Goal: Task Accomplishment & Management: Manage account settings

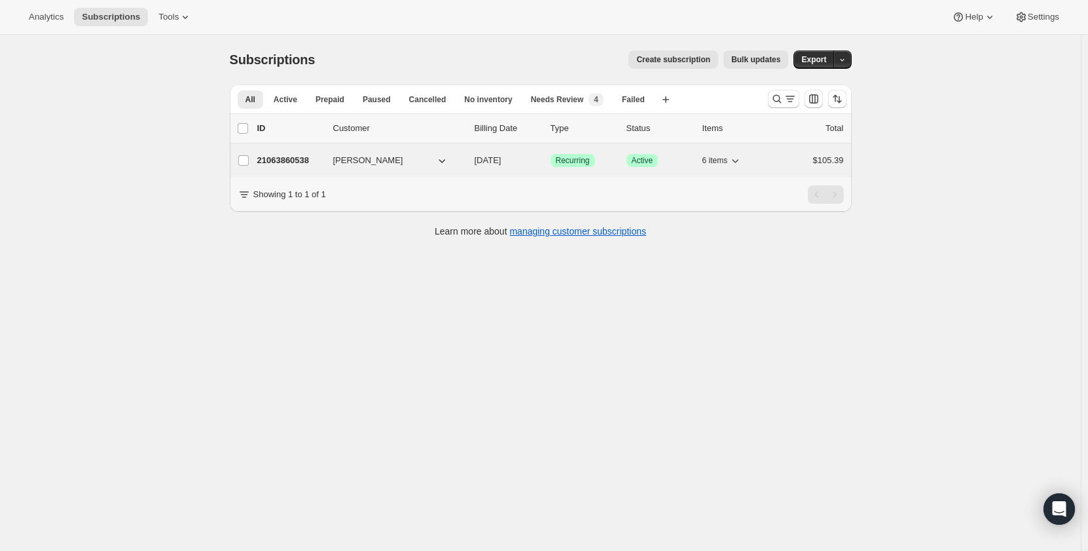
click at [280, 159] on p "21063860538" at bounding box center [289, 160] width 65 height 13
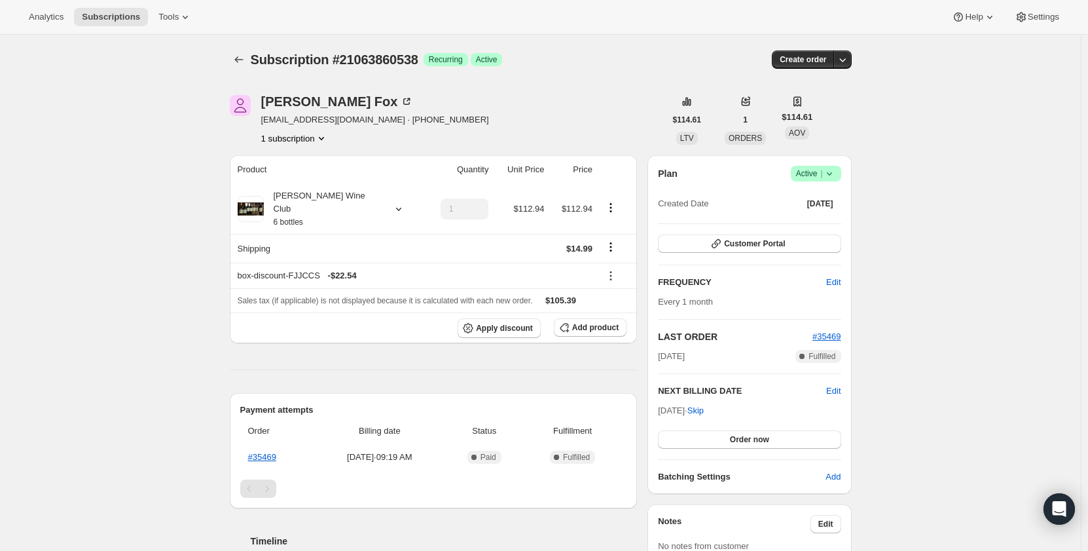
click at [828, 172] on icon at bounding box center [829, 173] width 13 height 13
click at [827, 219] on span "Cancel subscription" at bounding box center [820, 222] width 74 height 10
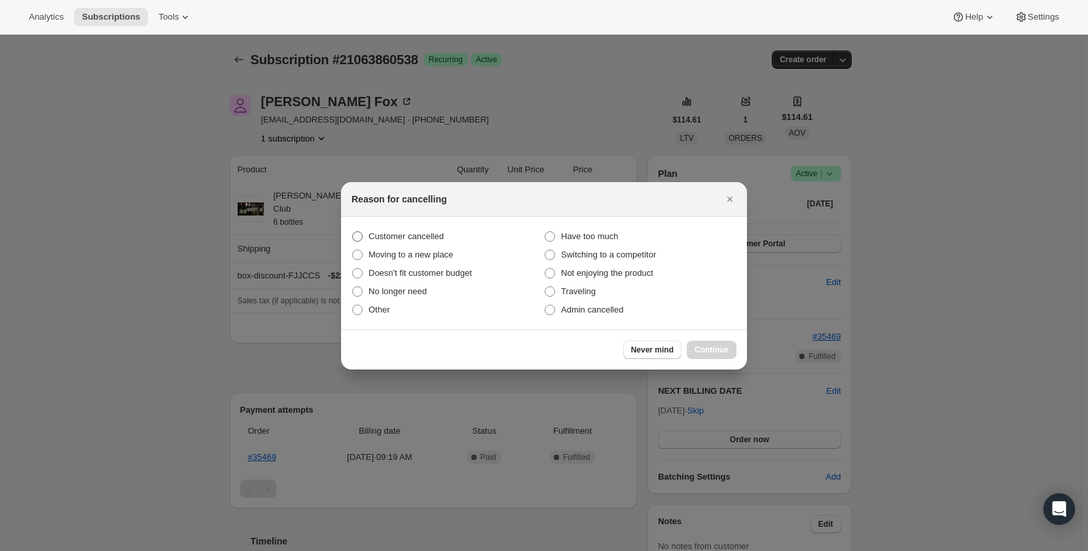
click at [354, 232] on span ":r2h:" at bounding box center [357, 236] width 10 height 10
click at [353, 232] on input "Customer cancelled" at bounding box center [352, 231] width 1 height 1
radio input "true"
click at [723, 351] on span "Continue" at bounding box center [712, 349] width 34 height 10
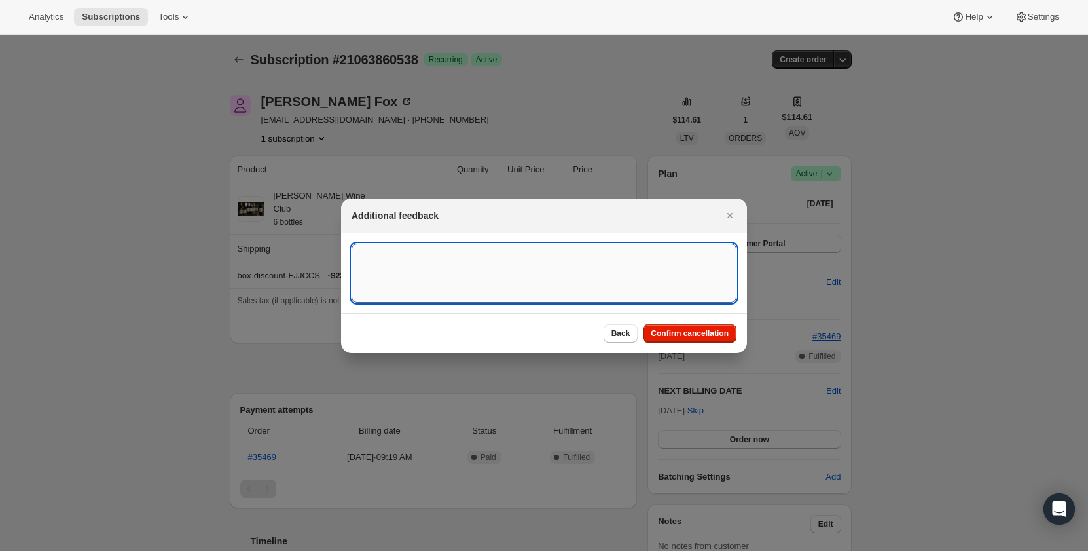
click at [389, 253] on textarea ":r2h:" at bounding box center [544, 273] width 385 height 59
type textarea "Customer asked to cancel. Doesn't want any more bottles shipped."
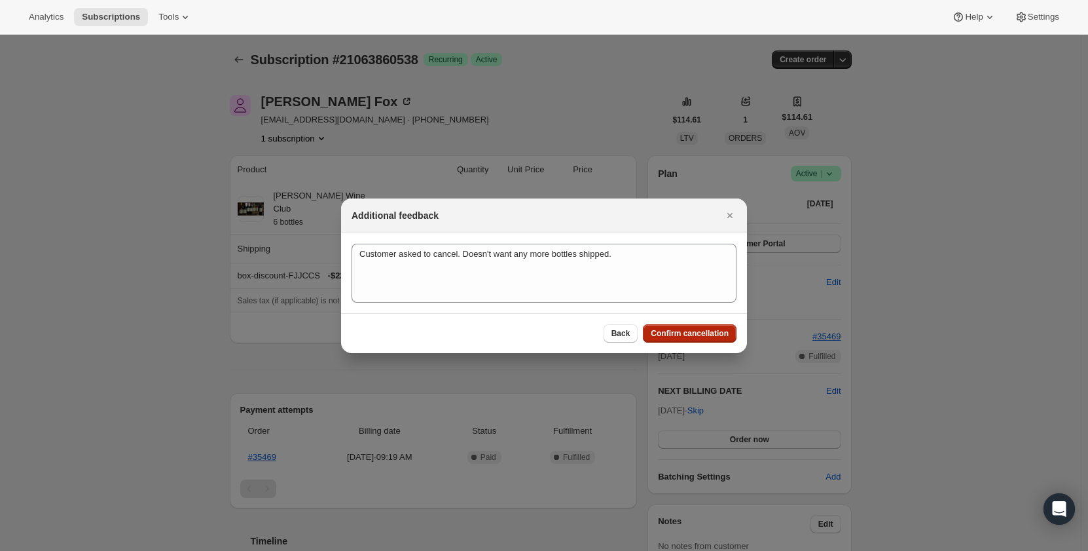
click at [685, 335] on span "Confirm cancellation" at bounding box center [690, 333] width 78 height 10
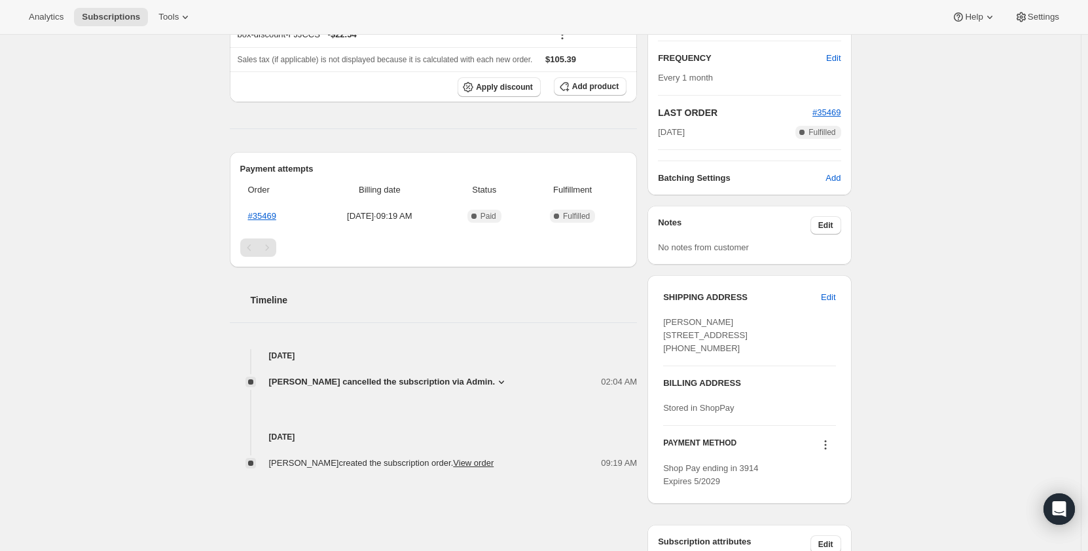
scroll to position [327, 0]
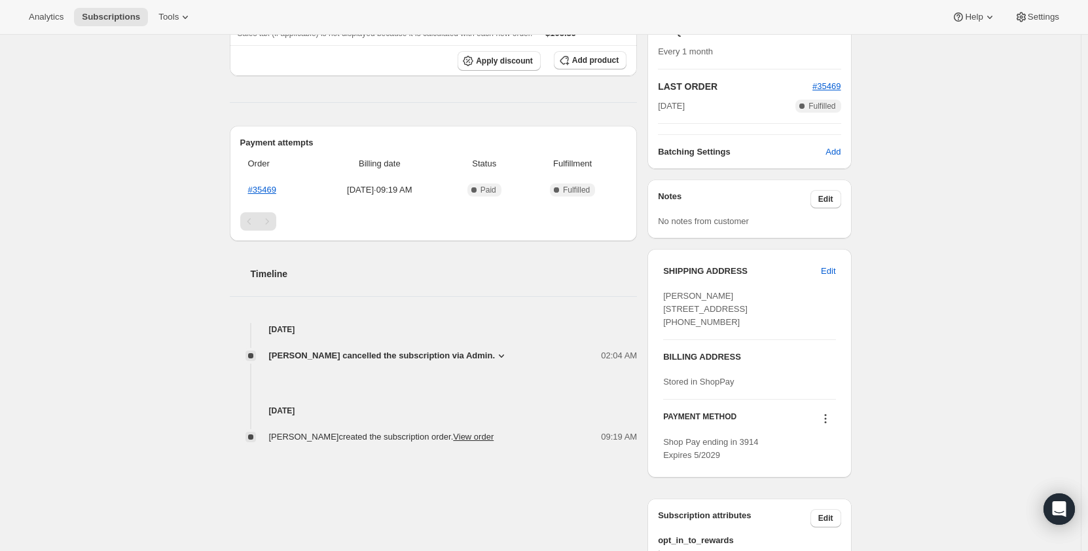
click at [495, 349] on icon at bounding box center [501, 355] width 13 height 13
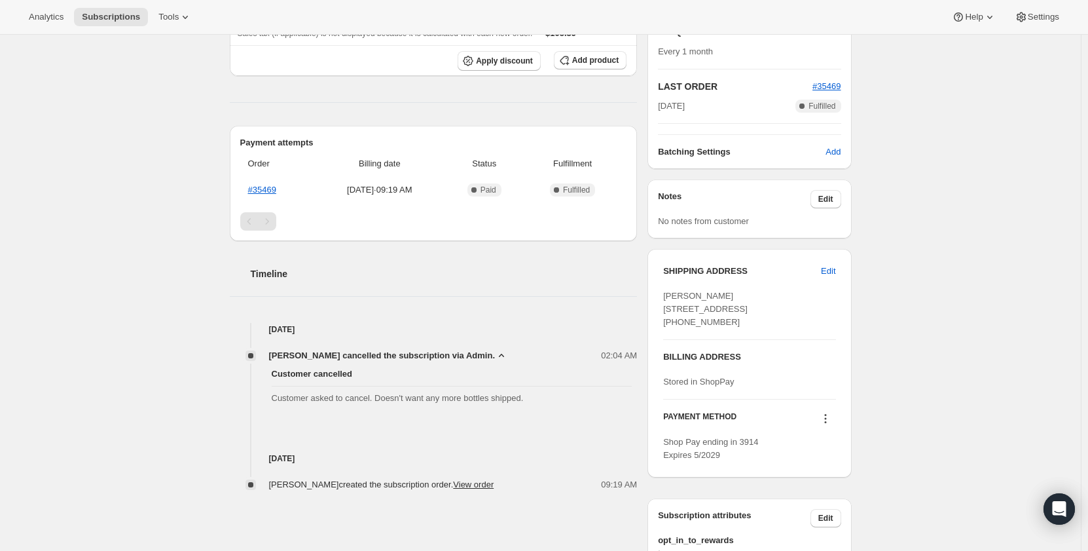
click at [495, 349] on icon at bounding box center [501, 355] width 13 height 13
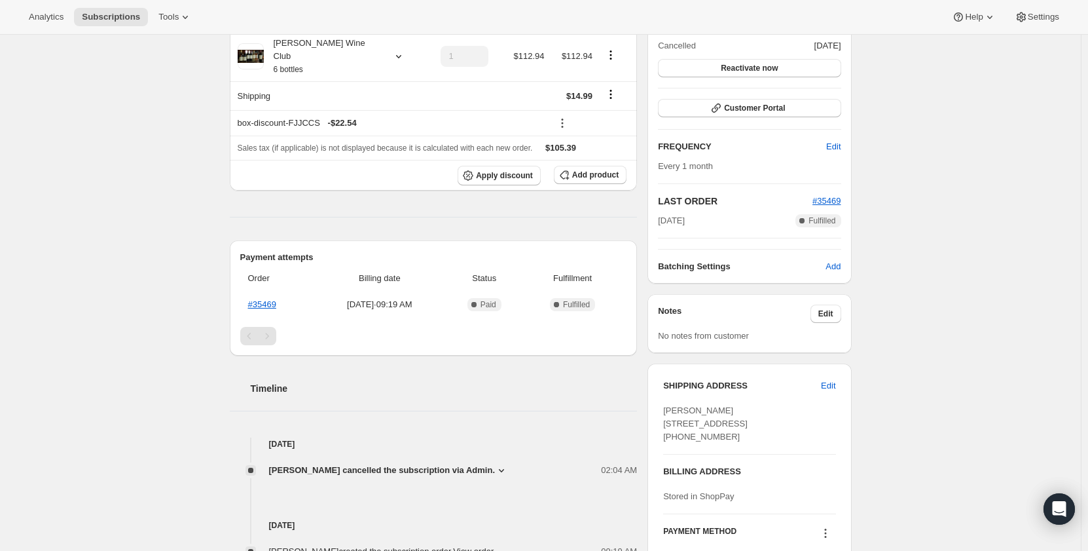
scroll to position [262, 0]
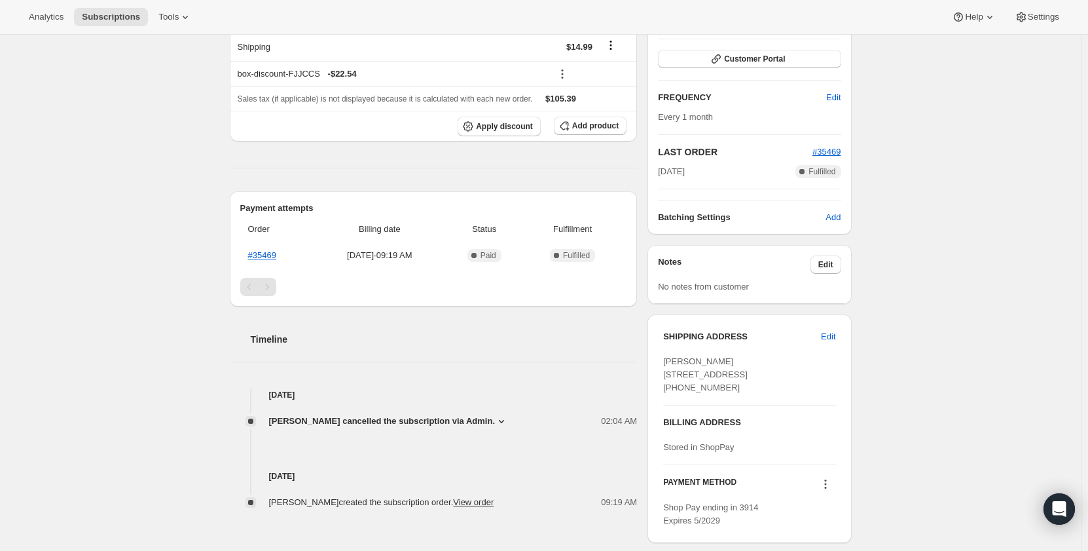
click at [495, 414] on icon at bounding box center [501, 420] width 13 height 13
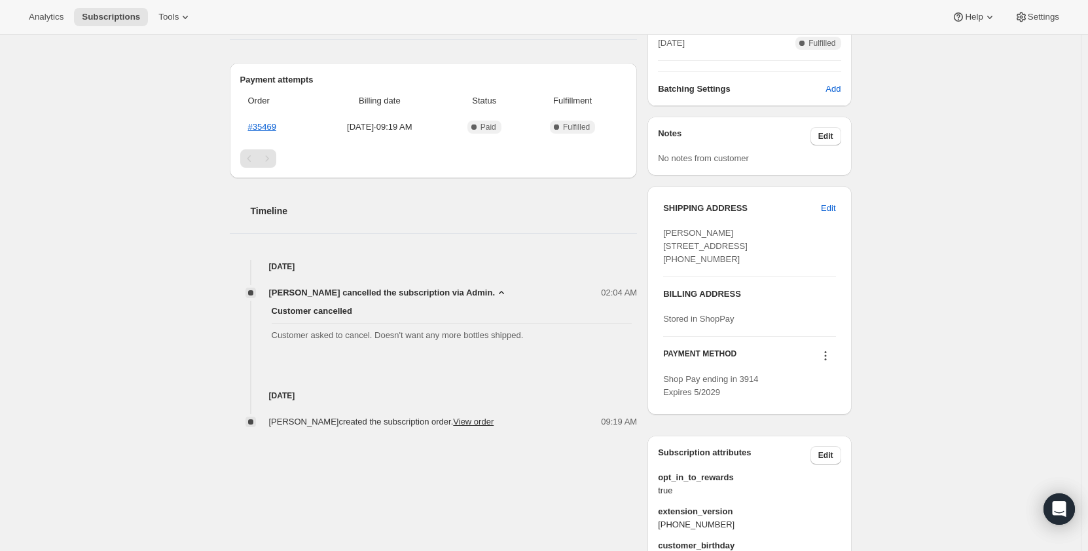
scroll to position [393, 0]
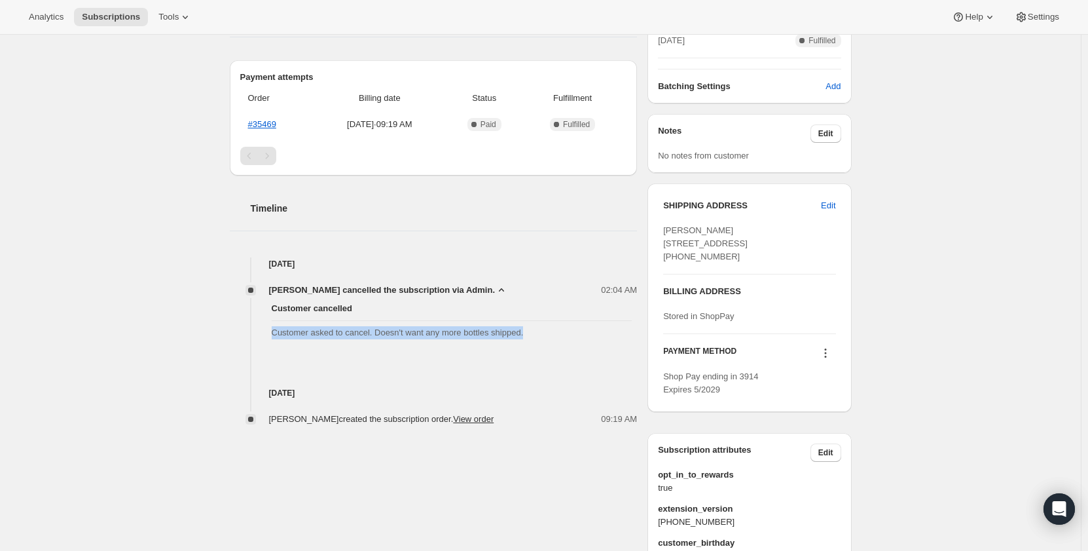
drag, startPoint x: 273, startPoint y: 315, endPoint x: 529, endPoint y: 318, distance: 256.0
click at [529, 318] on div "Customer cancelled Customer asked to cancel. Doesn't want any more bottles ship…" at bounding box center [434, 321] width 408 height 48
copy span "Customer asked to cancel. Doesn't want any more bottles shipped."
click at [495, 283] on icon at bounding box center [501, 289] width 13 height 13
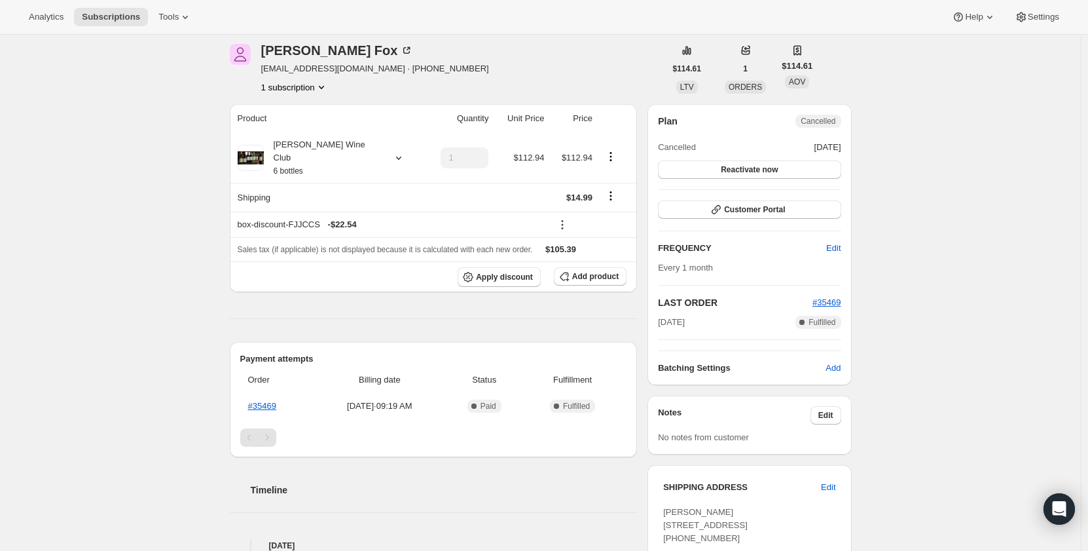
scroll to position [0, 0]
